Goal: Task Accomplishment & Management: Manage account settings

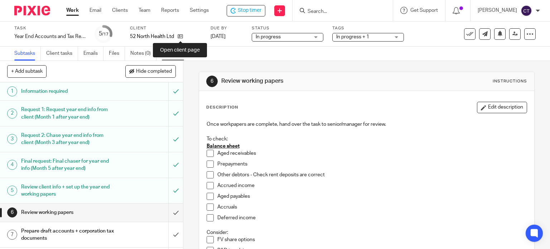
drag, startPoint x: 181, startPoint y: 38, endPoint x: 181, endPoint y: 48, distance: 9.3
click at [181, 38] on icon at bounding box center [180, 36] width 5 height 5
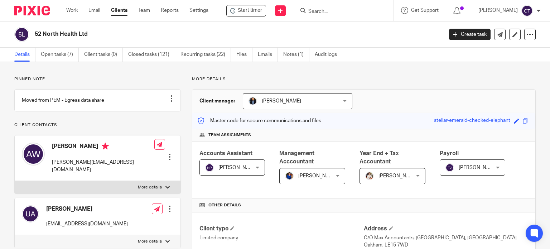
click at [101, 225] on p "umaima@52north.health" at bounding box center [87, 223] width 82 height 7
drag, startPoint x: 101, startPoint y: 223, endPoint x: 46, endPoint y: 224, distance: 55.6
click at [46, 223] on div "Umaima Ahmad umaima@52north.health" at bounding box center [75, 216] width 106 height 29
copy p "umaima@52north.health"
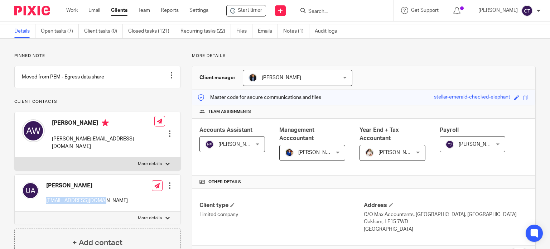
scroll to position [36, 0]
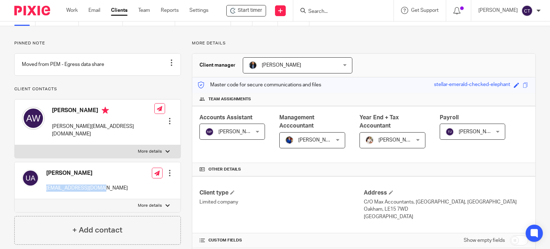
drag, startPoint x: 90, startPoint y: 172, endPoint x: 47, endPoint y: 172, distance: 42.6
click at [47, 172] on h4 "Umaima Ahmad" at bounding box center [87, 174] width 82 height 8
copy h4 "Umaima Ahmad"
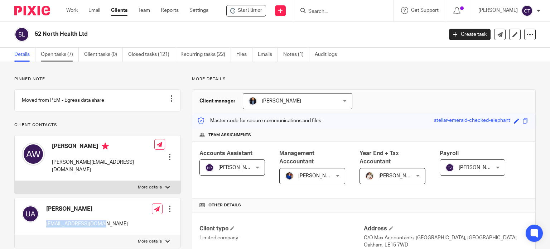
click at [54, 56] on link "Open tasks (7)" at bounding box center [60, 55] width 38 height 14
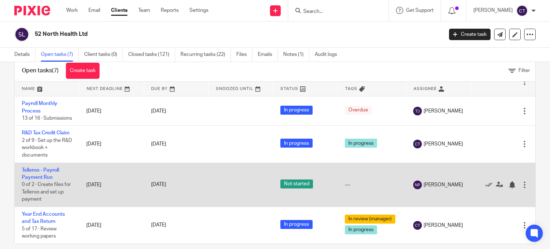
scroll to position [25, 0]
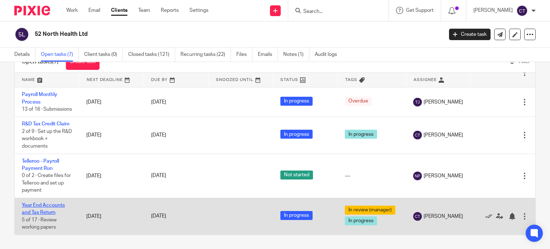
click at [38, 204] on link "Year End Accounts and Tax Return" at bounding box center [43, 209] width 43 height 12
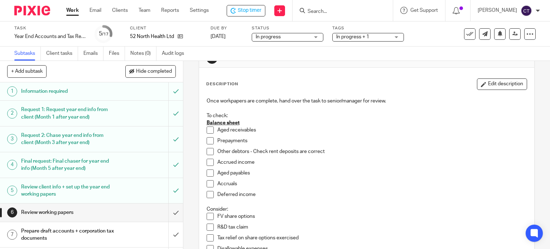
scroll to position [36, 0]
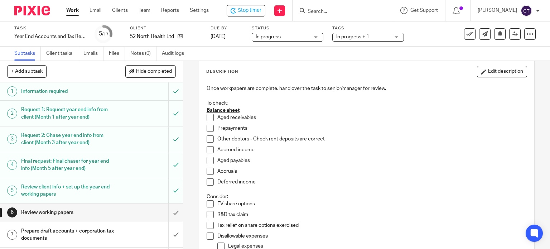
click at [208, 117] on span at bounding box center [210, 117] width 7 height 7
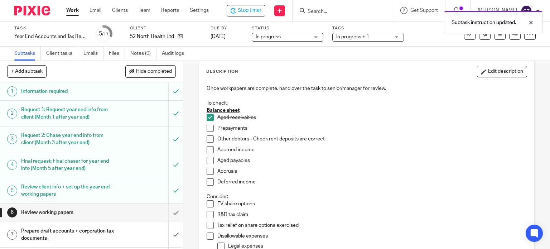
click at [210, 129] on span at bounding box center [210, 128] width 7 height 7
drag, startPoint x: 210, startPoint y: 139, endPoint x: 209, endPoint y: 144, distance: 5.5
click at [210, 139] on span at bounding box center [210, 138] width 7 height 7
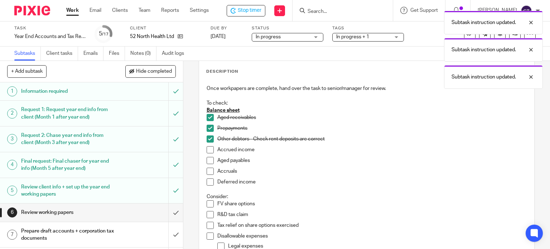
click at [210, 164] on li "Aged payables" at bounding box center [367, 162] width 321 height 11
click at [211, 170] on span at bounding box center [210, 171] width 7 height 7
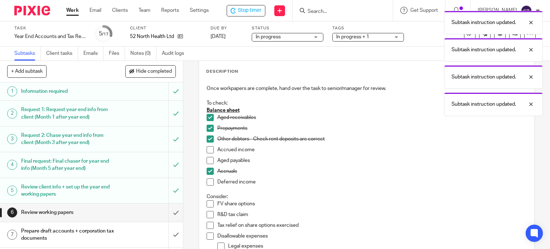
click at [210, 162] on span at bounding box center [210, 160] width 7 height 7
click at [209, 149] on span at bounding box center [210, 149] width 7 height 7
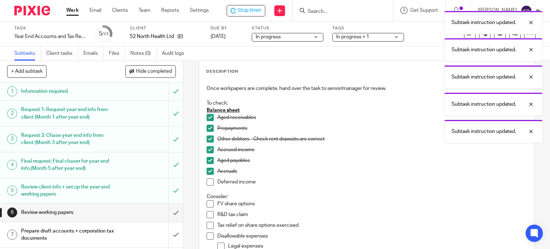
click at [207, 181] on span at bounding box center [210, 181] width 7 height 7
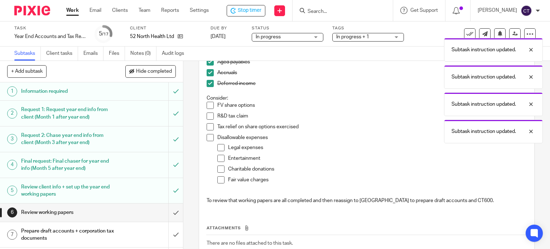
scroll to position [143, 0]
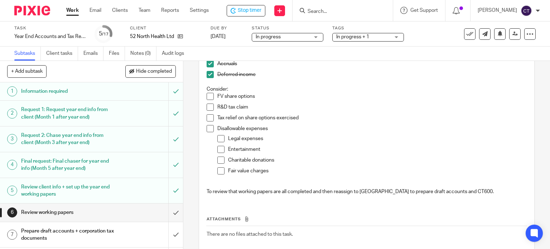
click at [210, 128] on span at bounding box center [210, 128] width 7 height 7
drag, startPoint x: 219, startPoint y: 136, endPoint x: 219, endPoint y: 146, distance: 10.0
click at [220, 136] on span at bounding box center [221, 138] width 7 height 7
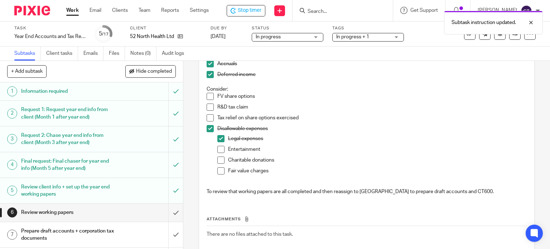
click at [218, 149] on span at bounding box center [221, 149] width 7 height 7
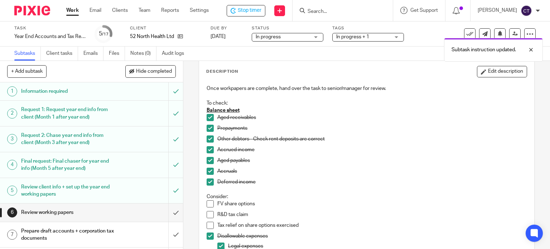
scroll to position [0, 0]
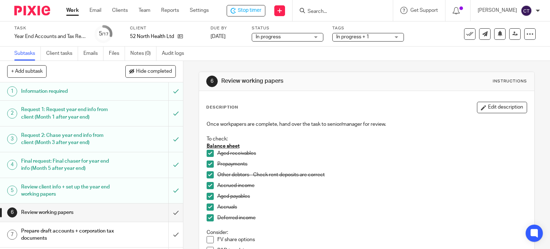
drag, startPoint x: 500, startPoint y: 109, endPoint x: 491, endPoint y: 120, distance: 14.7
click at [500, 111] on button "Edit description" at bounding box center [502, 107] width 50 height 11
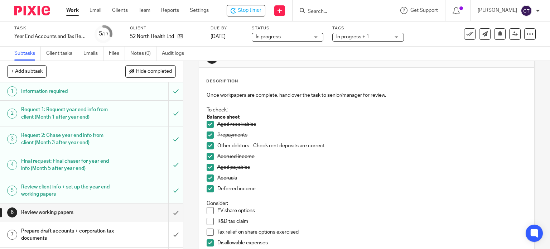
scroll to position [36, 0]
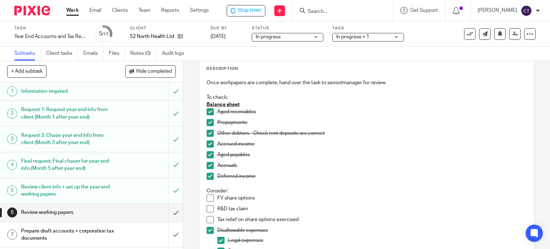
click at [261, 175] on p "Deferred income" at bounding box center [373, 176] width 310 height 7
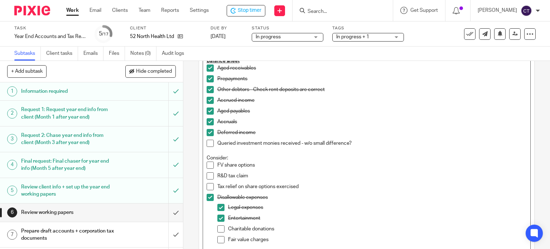
scroll to position [159, 0]
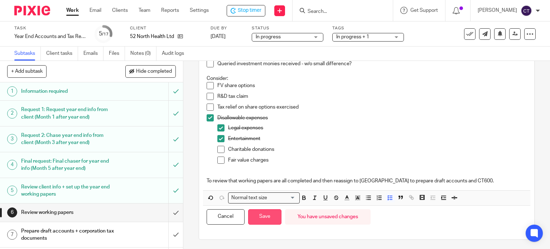
click at [259, 221] on button "Save" at bounding box center [264, 216] width 33 height 15
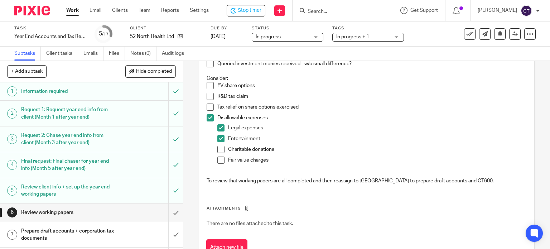
click at [254, 95] on p "R&D tax claim" at bounding box center [373, 96] width 310 height 7
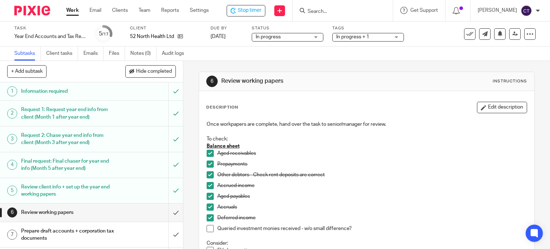
drag, startPoint x: 492, startPoint y: 103, endPoint x: 479, endPoint y: 112, distance: 15.4
click at [492, 104] on button "Edit description" at bounding box center [502, 107] width 50 height 11
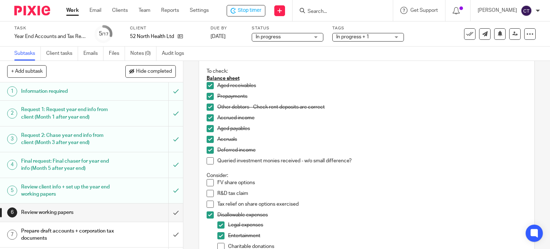
scroll to position [159, 0]
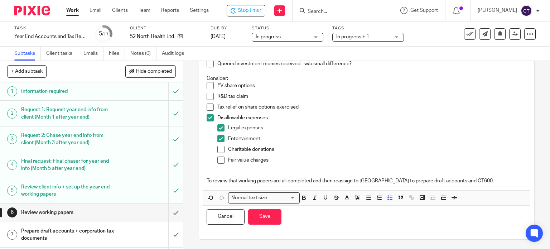
click at [255, 98] on p "R&D tax claim" at bounding box center [373, 96] width 310 height 7
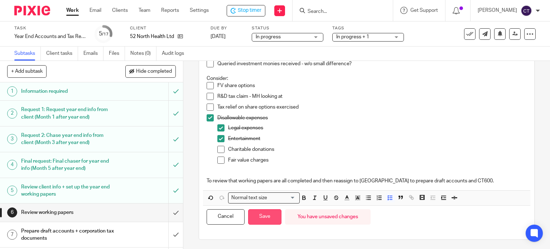
click at [267, 213] on button "Save" at bounding box center [264, 216] width 33 height 15
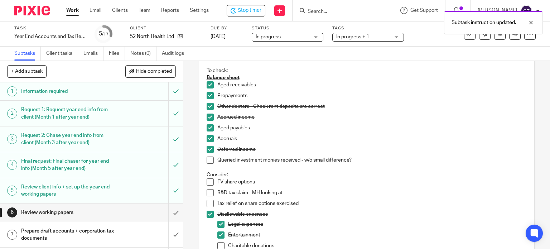
scroll to position [0, 0]
